Goal: Task Accomplishment & Management: Use online tool/utility

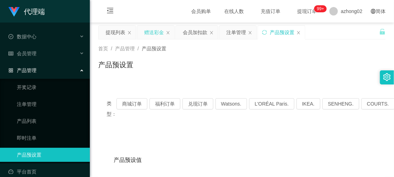
click at [160, 31] on div "赠送彩金" at bounding box center [154, 32] width 20 height 13
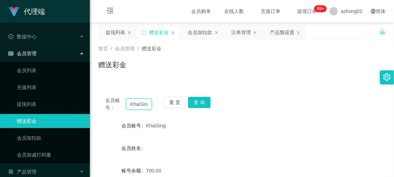
scroll to position [0, 1]
drag, startPoint x: 128, startPoint y: 102, endPoint x: 180, endPoint y: 114, distance: 53.5
click at [181, 114] on div "会员账号： KhaiSing 重 置 查 询 会员账号 KhaiSing 会员姓名 账号余额 700.00 操作类型 彩金加款 彩金扣款 金额 确 定" at bounding box center [241, 174] width 287 height 171
paste input "Mgaskm8"
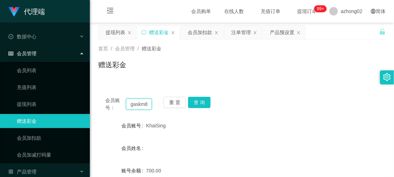
type input "Mgaskm8"
click at [199, 125] on div "KhaiSing" at bounding box center [230, 125] width 168 height 14
click at [197, 106] on button "查 询" at bounding box center [199, 102] width 22 height 11
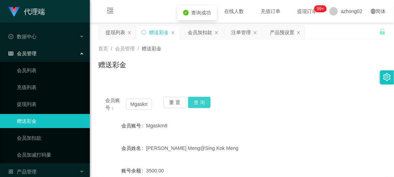
scroll to position [39, 0]
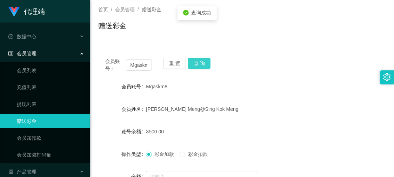
click at [199, 65] on button "查 询" at bounding box center [199, 63] width 22 height 11
click at [204, 61] on button "查 询" at bounding box center [199, 63] width 22 height 11
